Goal: Find specific page/section: Find specific page/section

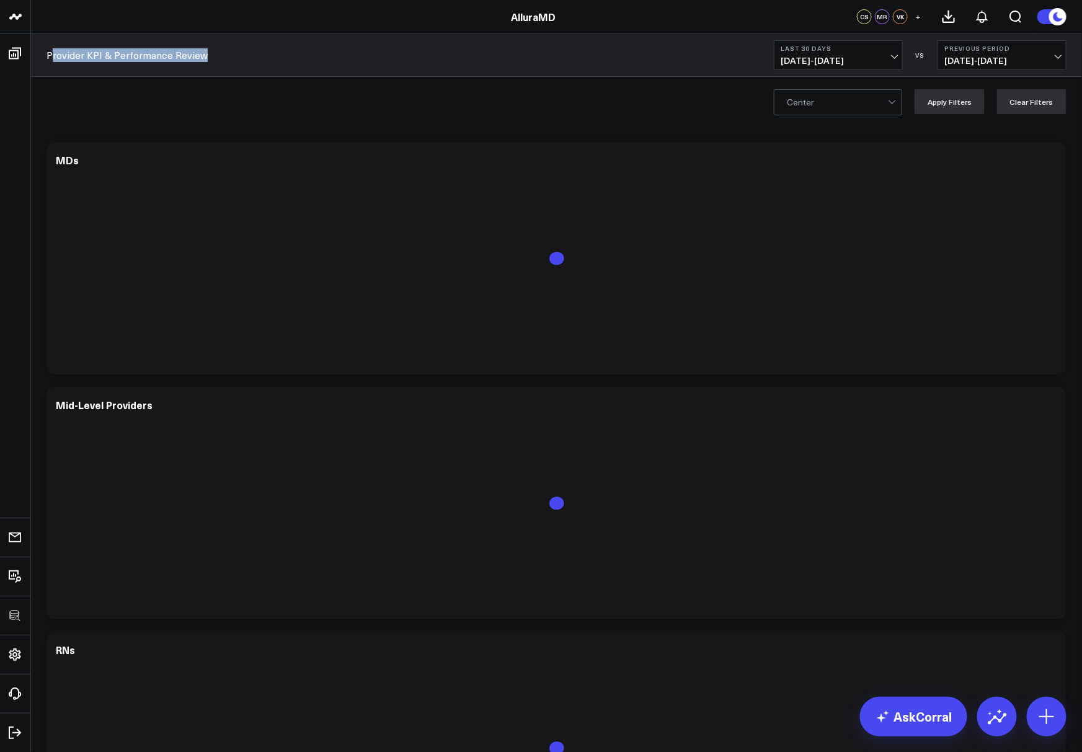
drag, startPoint x: 215, startPoint y: 58, endPoint x: 50, endPoint y: 57, distance: 164.9
click at [50, 57] on div "Provider KPI & Performance Review Last 30 Days 08/05/25 - 09/03/25 VS Previous …" at bounding box center [556, 55] width 1051 height 43
copy link "rovider KPI & Performance Review"
copy link "Provider KPI & Performance Review"
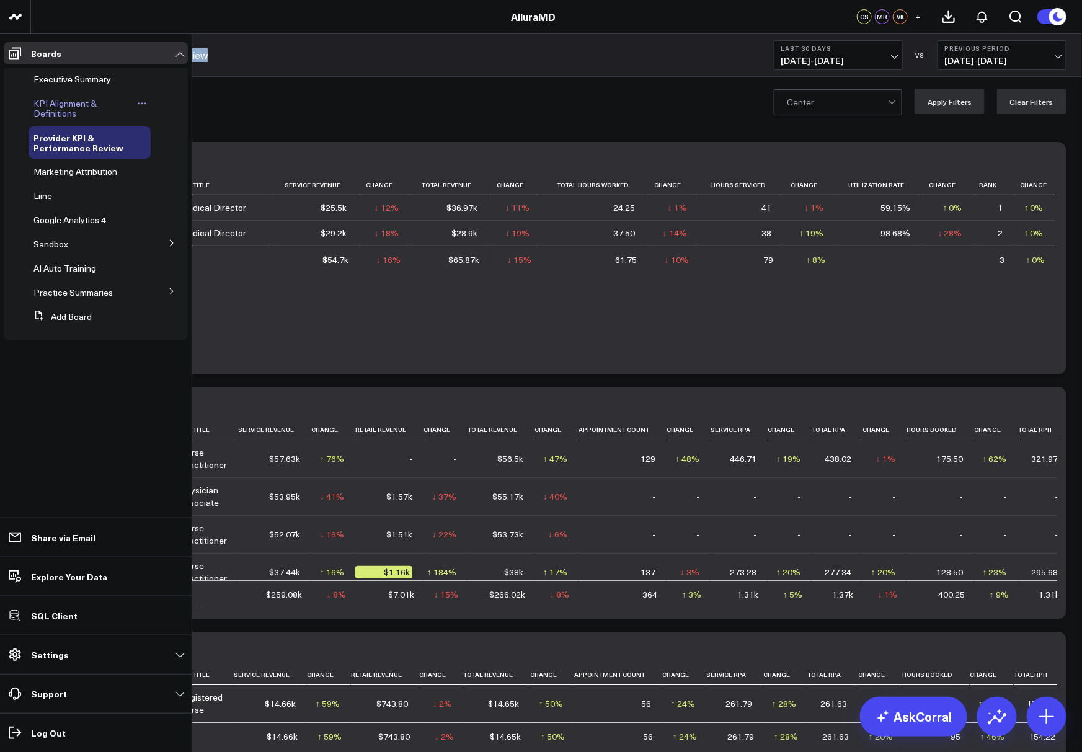
click at [59, 110] on span "KPI Alignment & Definitions" at bounding box center [64, 108] width 63 height 22
